Goal: Information Seeking & Learning: Learn about a topic

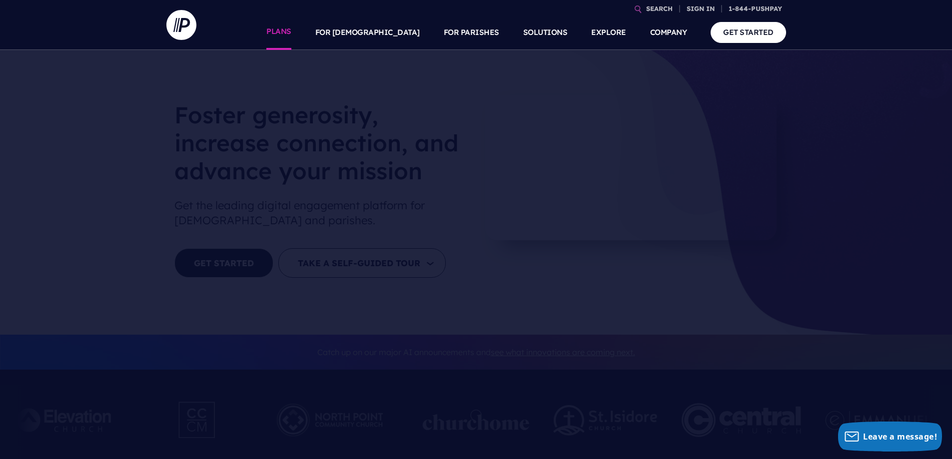
click at [291, 29] on link "PLANS" at bounding box center [278, 32] width 25 height 35
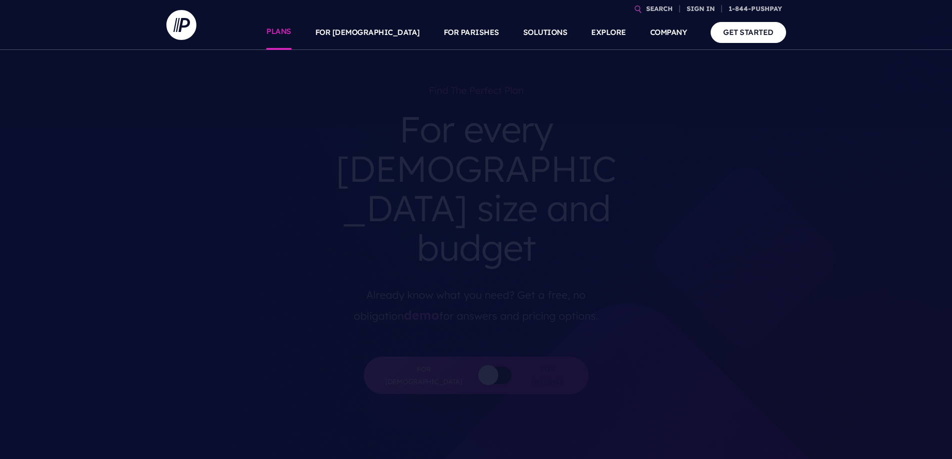
click at [291, 31] on link "PLANS" at bounding box center [278, 32] width 25 height 35
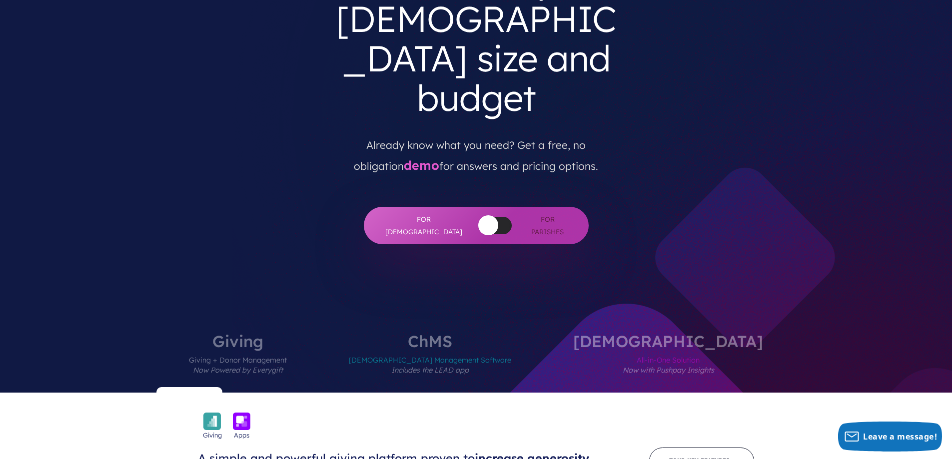
scroll to position [200, 0]
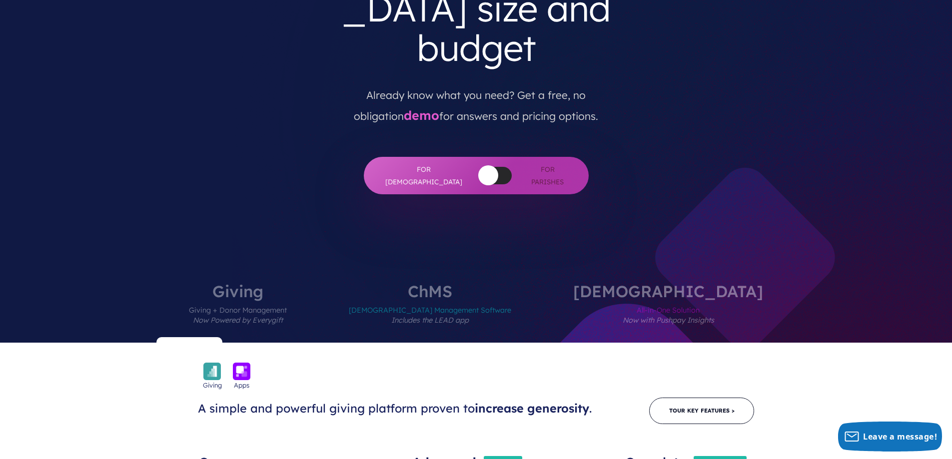
click at [627, 299] on span "All-in-One Solution Now with Pushpay Insights" at bounding box center [668, 320] width 190 height 43
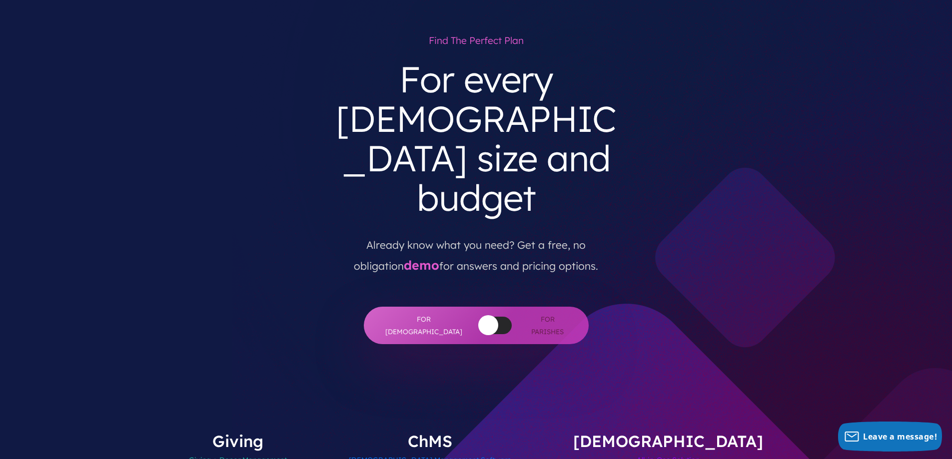
scroll to position [0, 0]
